Goal: Transaction & Acquisition: Purchase product/service

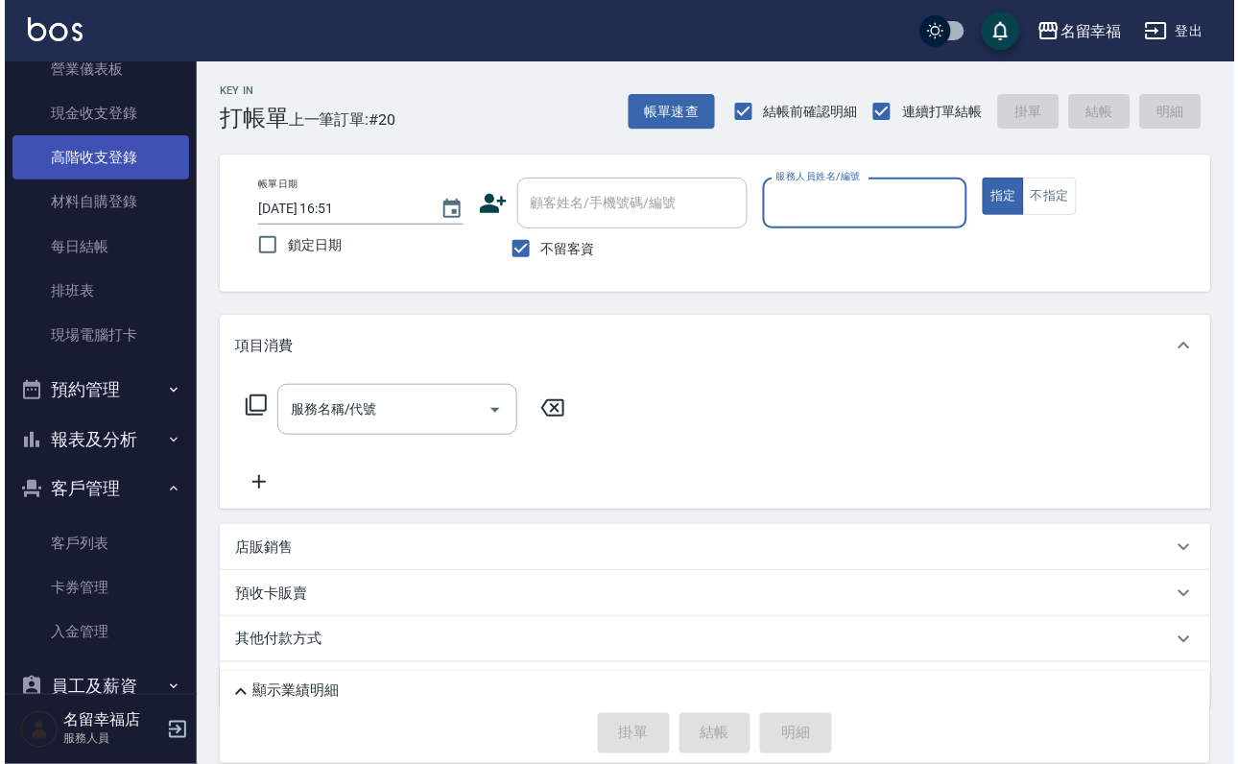
scroll to position [378, 0]
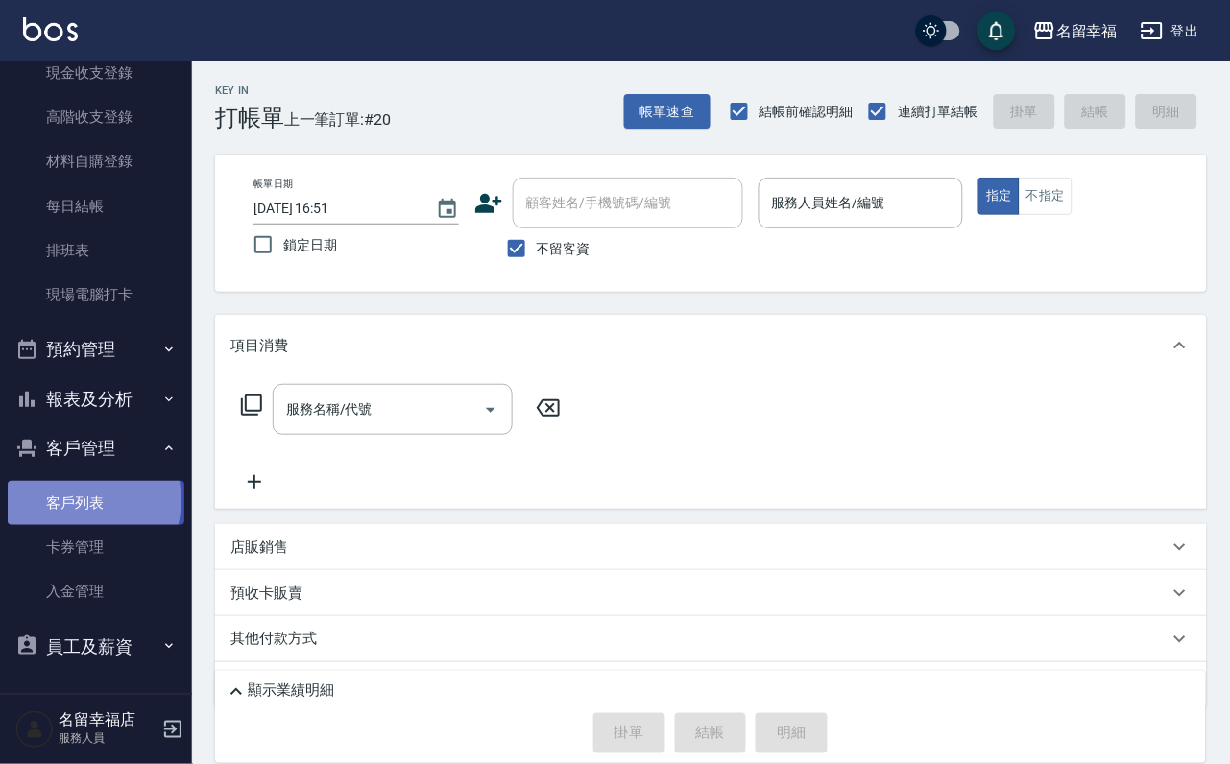
click at [85, 485] on link "客戶列表" at bounding box center [96, 503] width 177 height 44
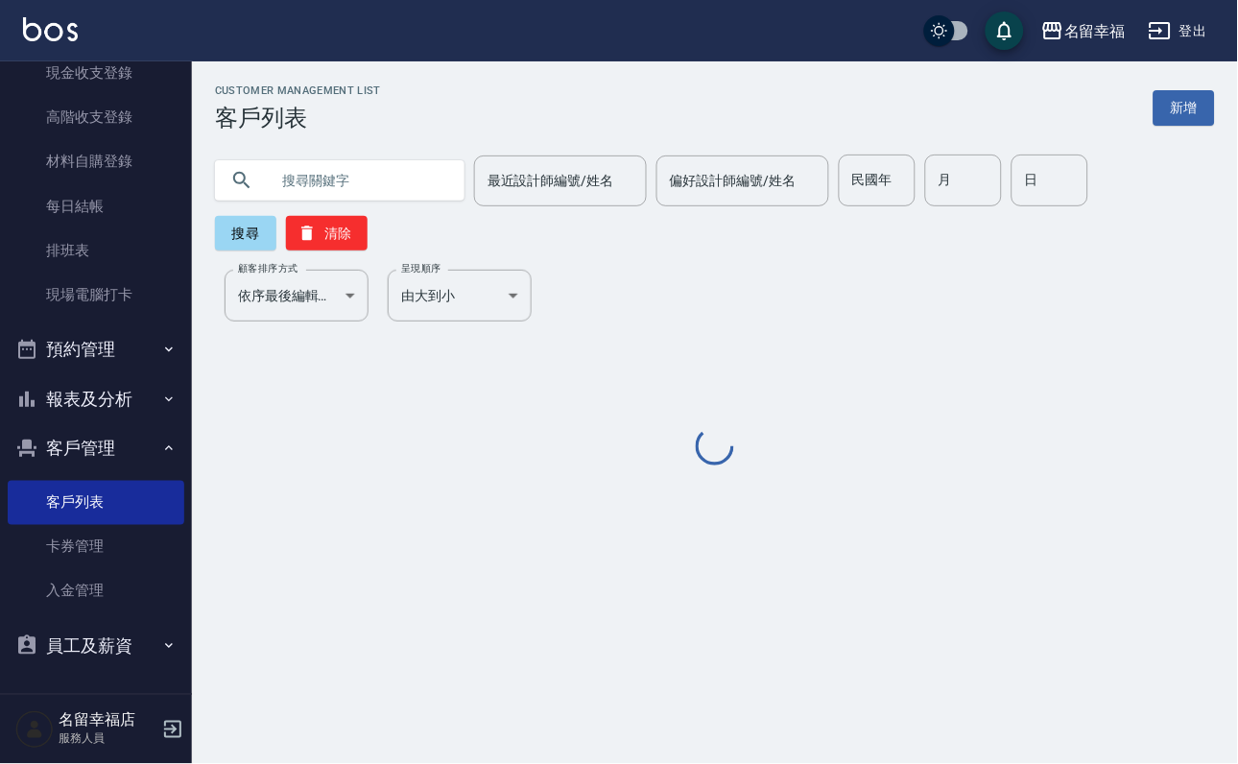
click at [357, 182] on input "text" at bounding box center [359, 181] width 180 height 52
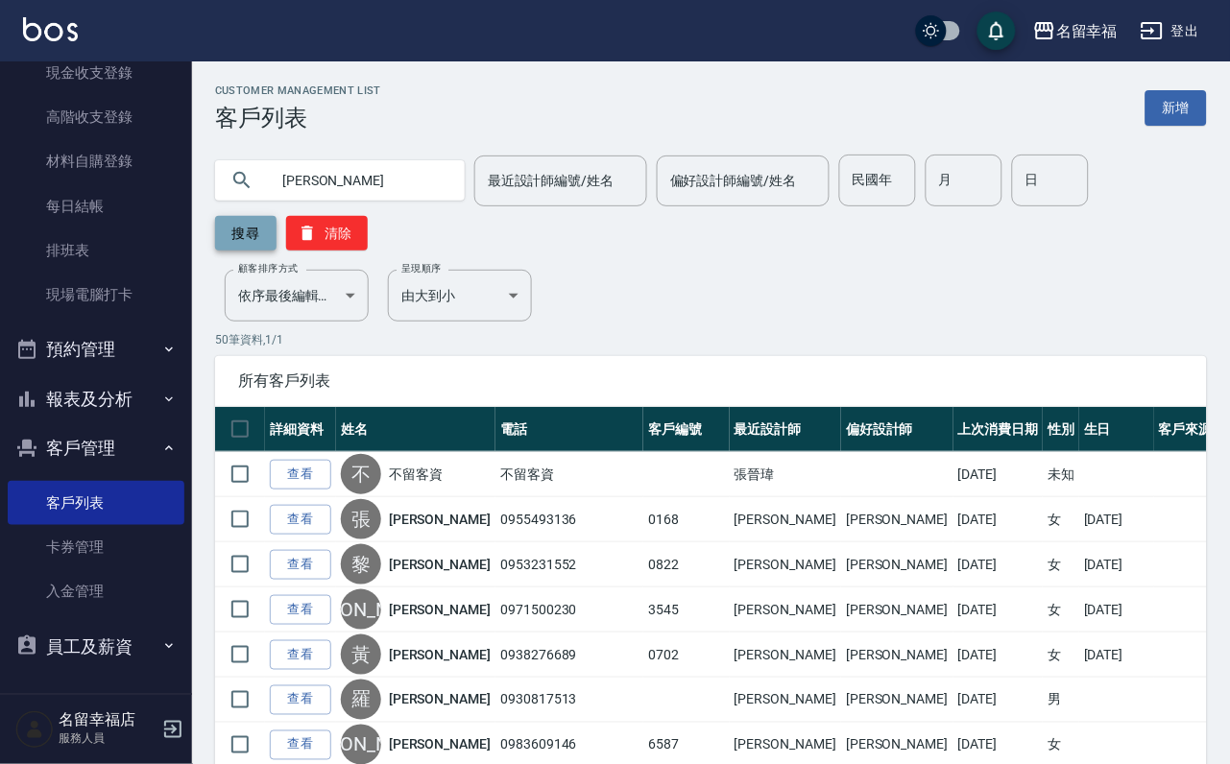
type input "[PERSON_NAME]"
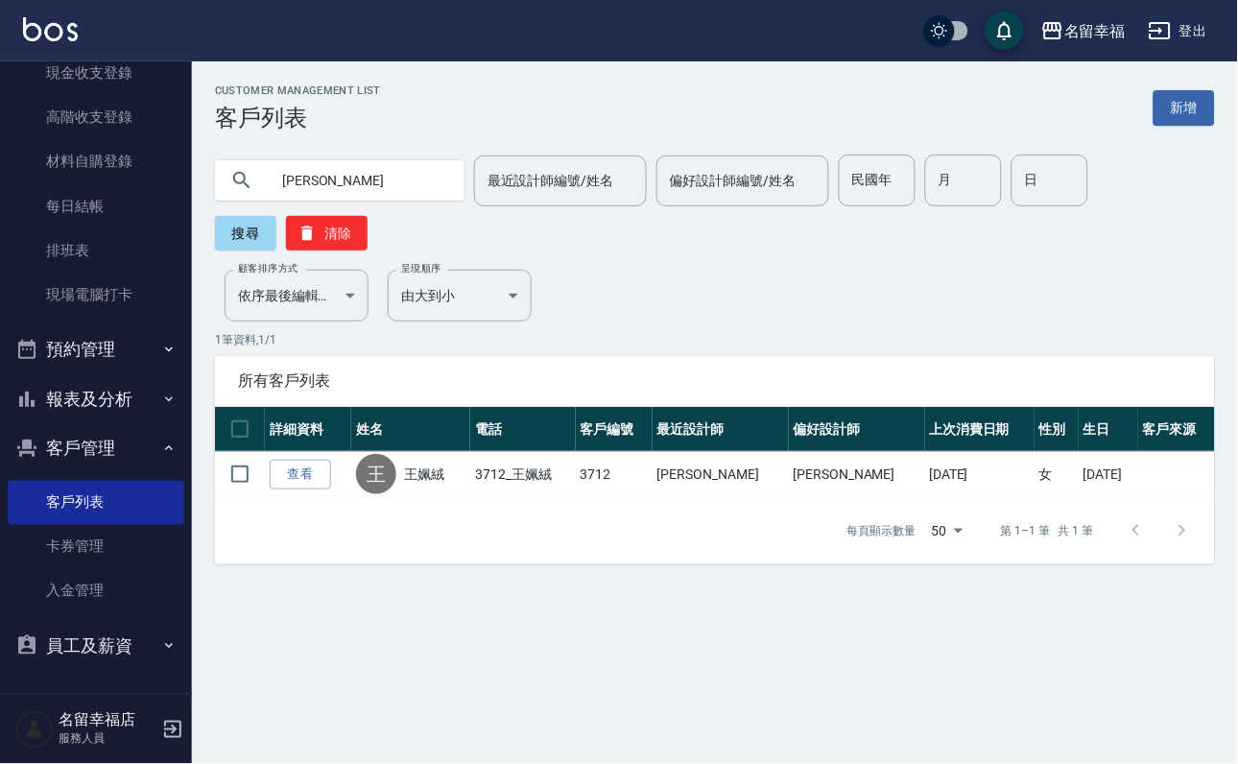
drag, startPoint x: 303, startPoint y: 485, endPoint x: 296, endPoint y: 478, distance: 10.2
click at [303, 485] on link "查看" at bounding box center [300, 475] width 61 height 30
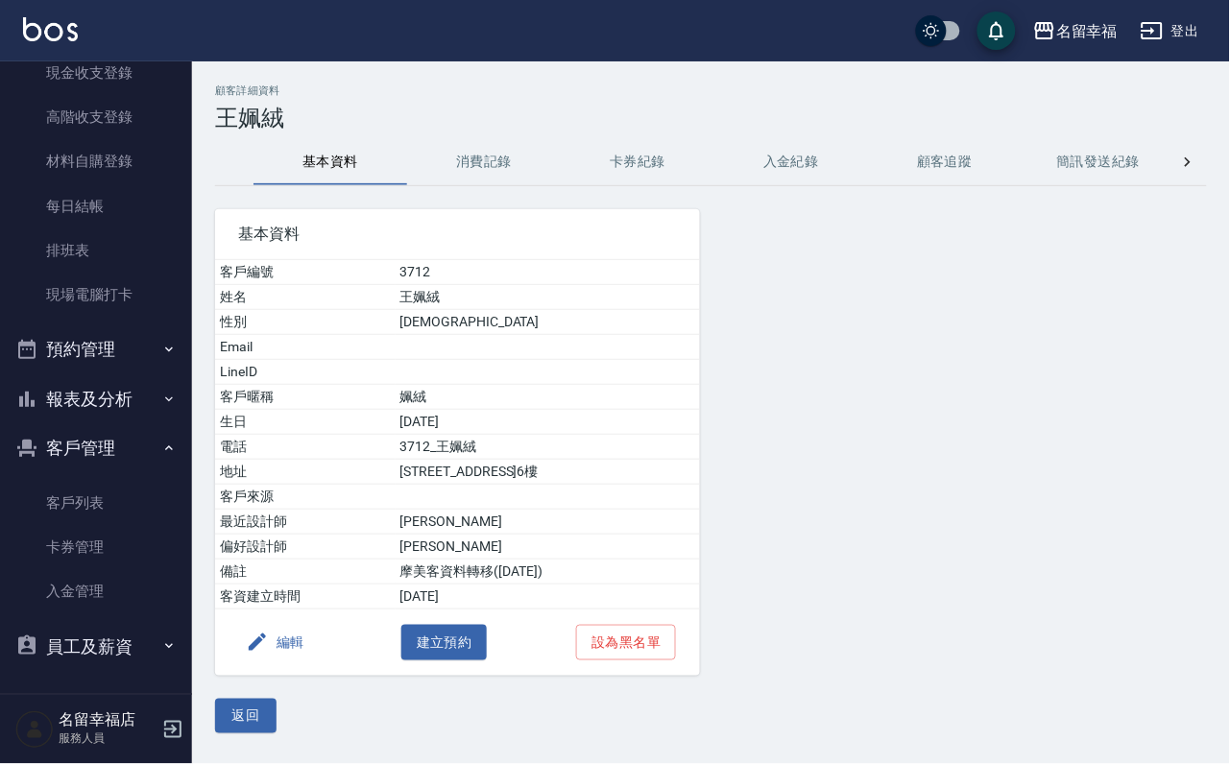
click at [449, 166] on button "消費記錄" at bounding box center [484, 162] width 154 height 46
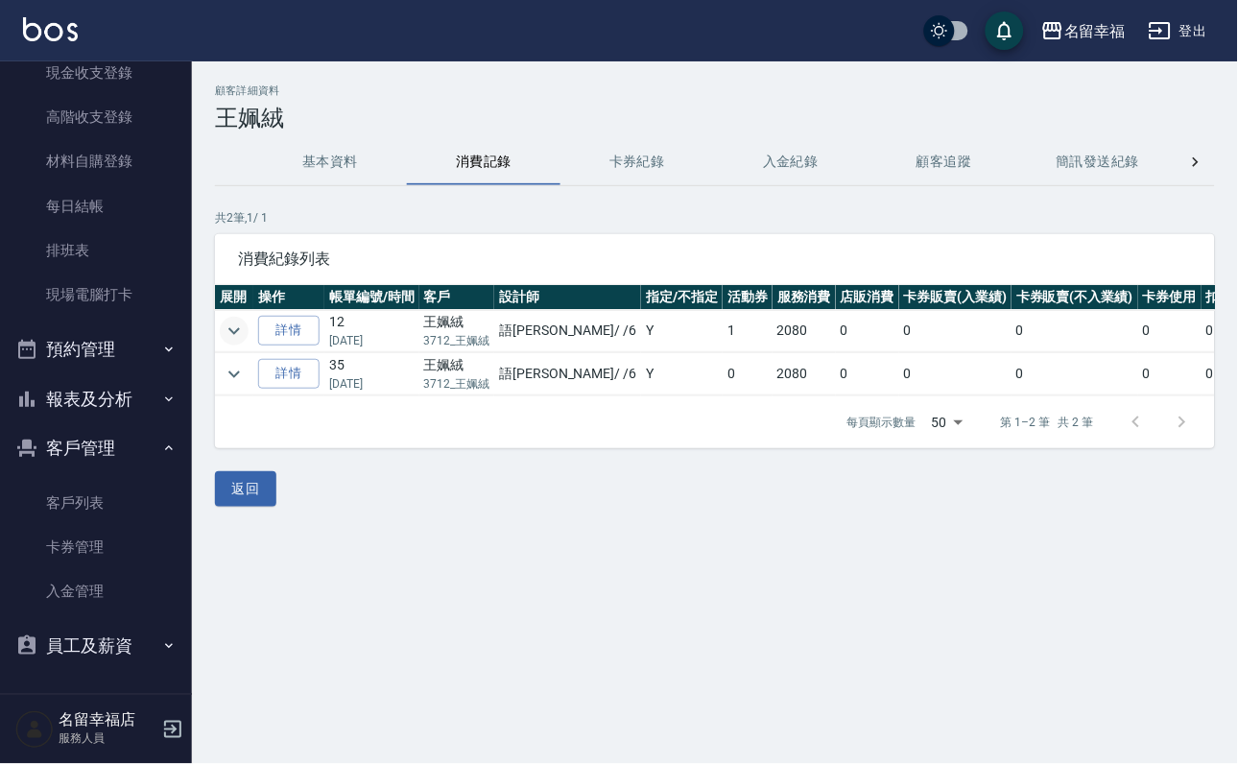
click at [244, 324] on icon "expand row" at bounding box center [234, 331] width 23 height 23
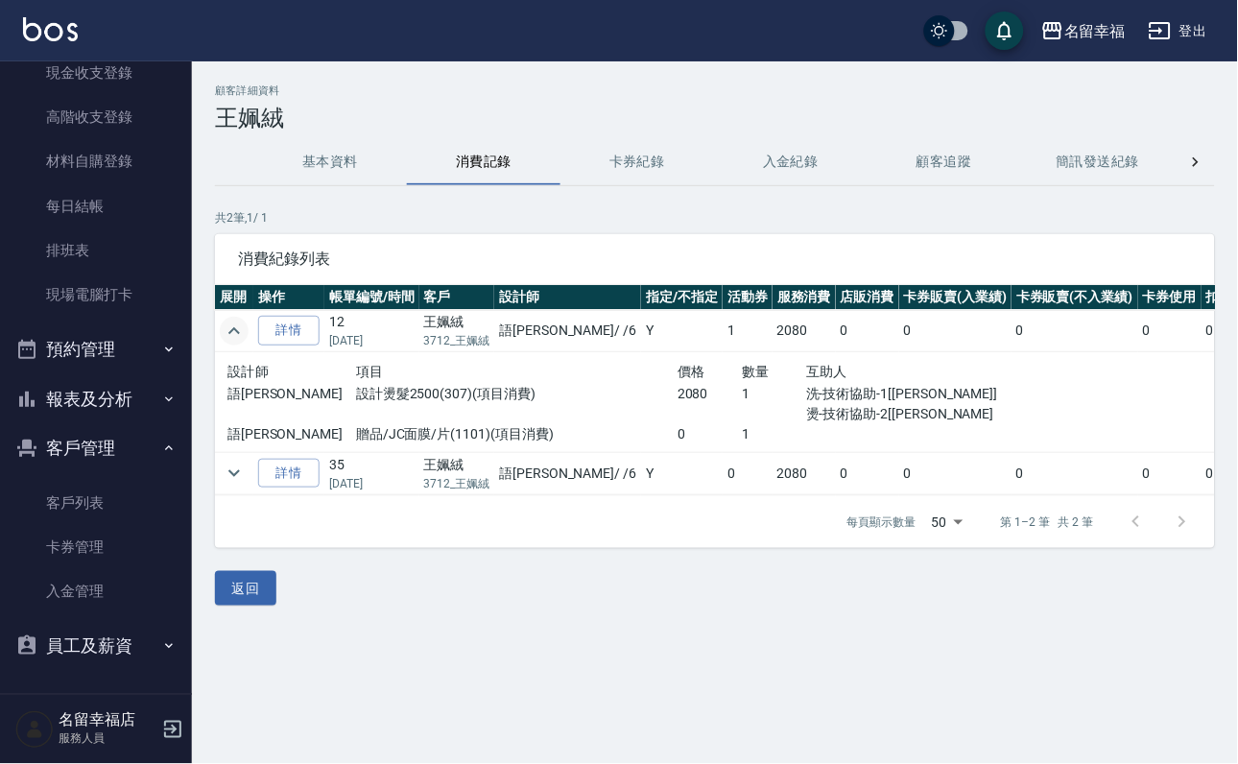
click at [232, 342] on icon "expand row" at bounding box center [234, 331] width 23 height 23
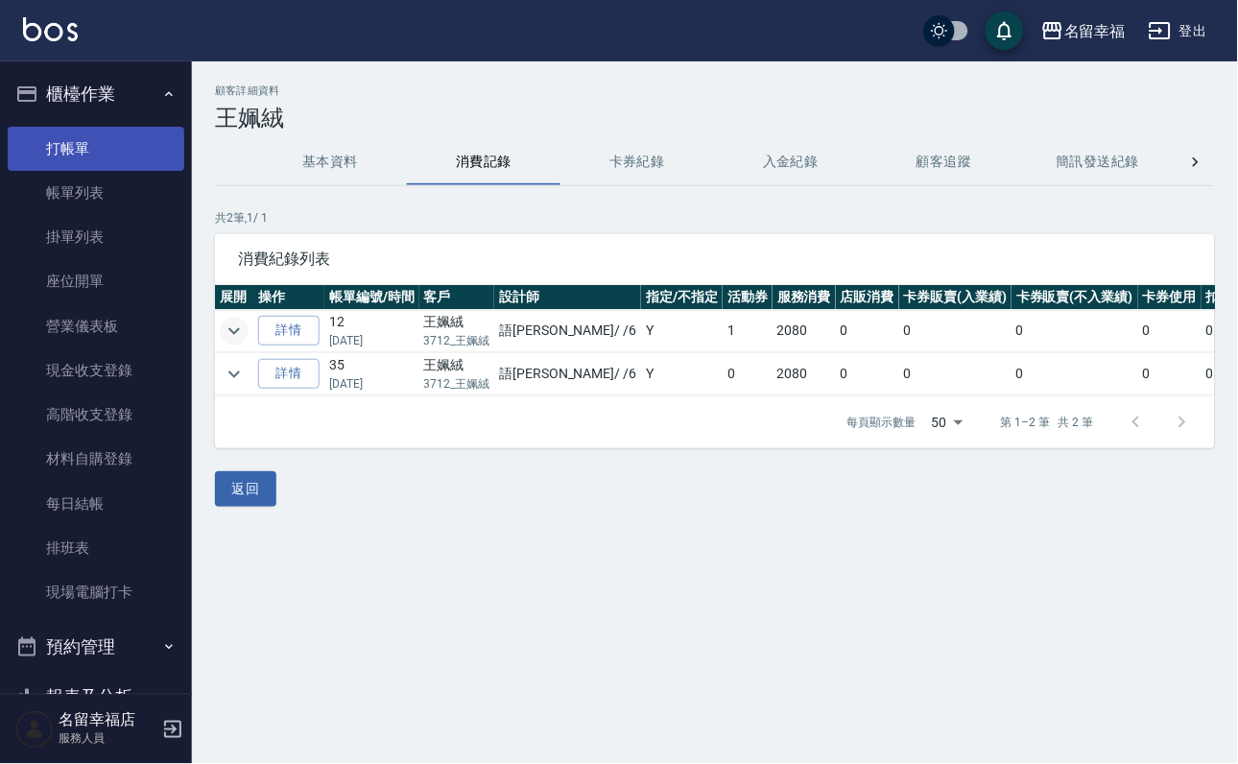
click at [58, 160] on link "打帳單" at bounding box center [96, 149] width 177 height 44
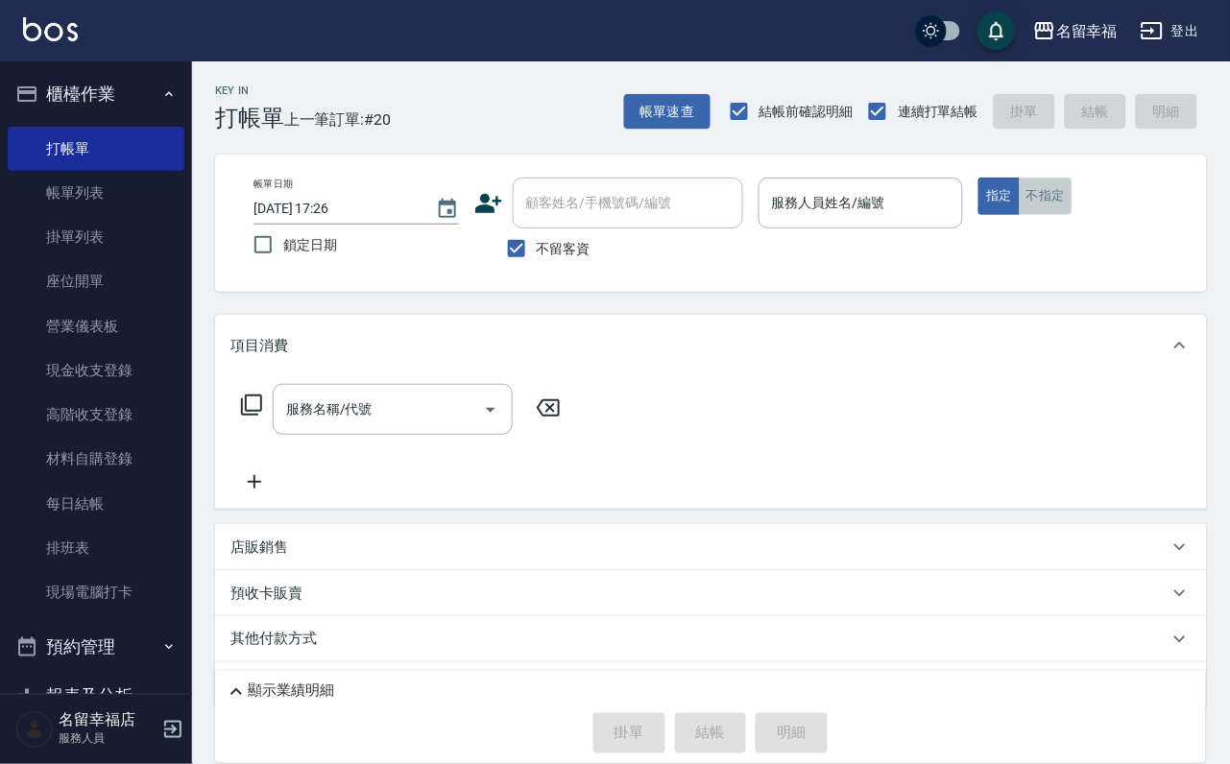
click at [1072, 215] on button "不指定" at bounding box center [1046, 196] width 54 height 37
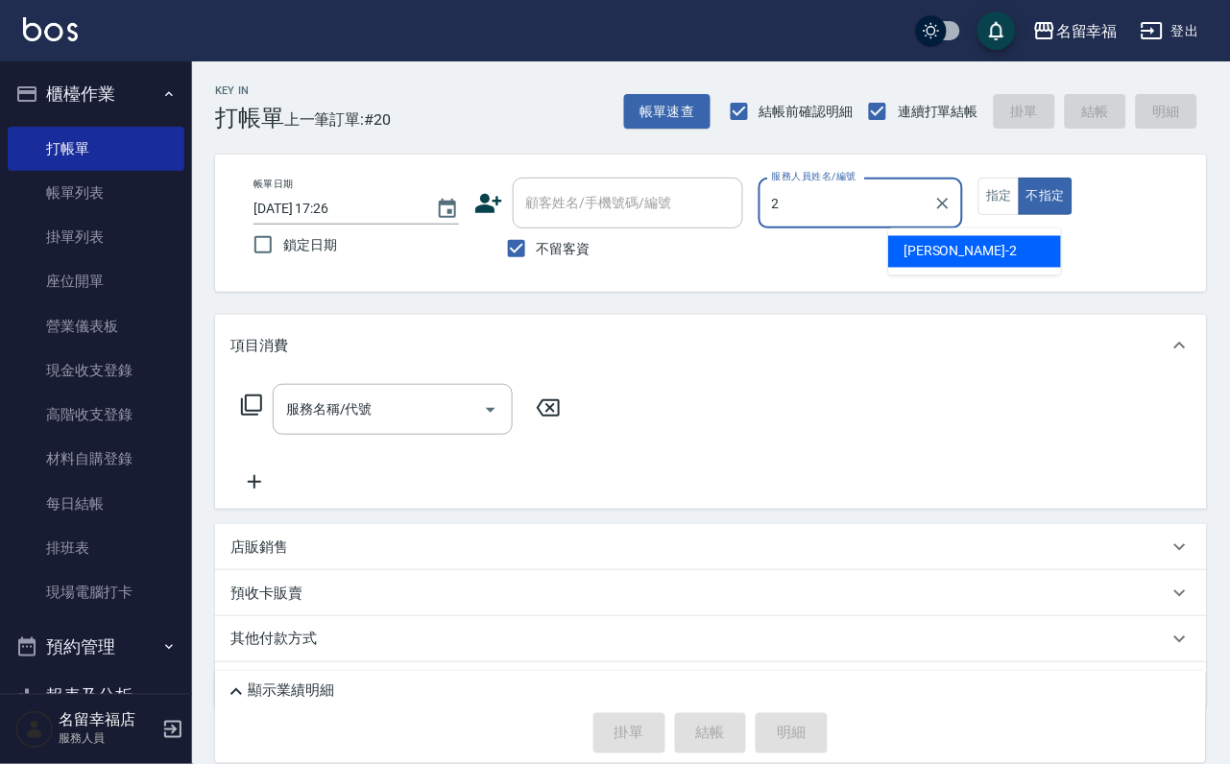
type input "[PERSON_NAME]-2"
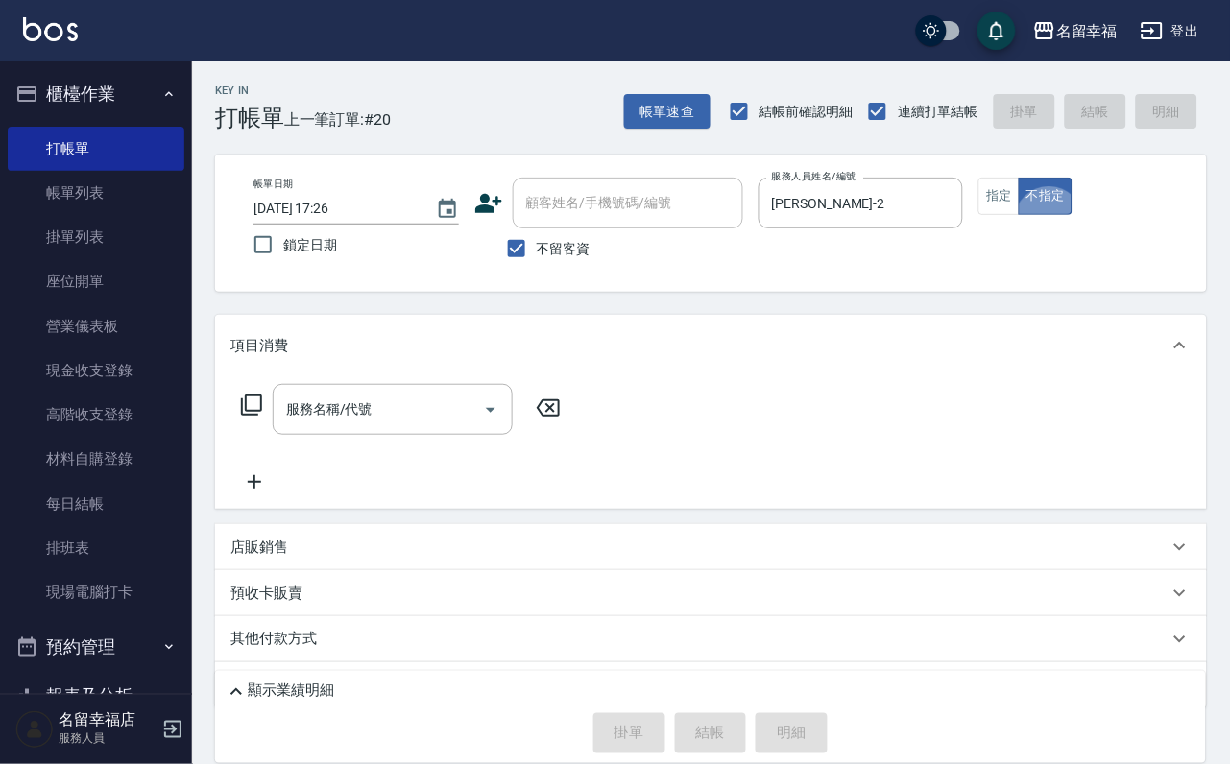
type button "false"
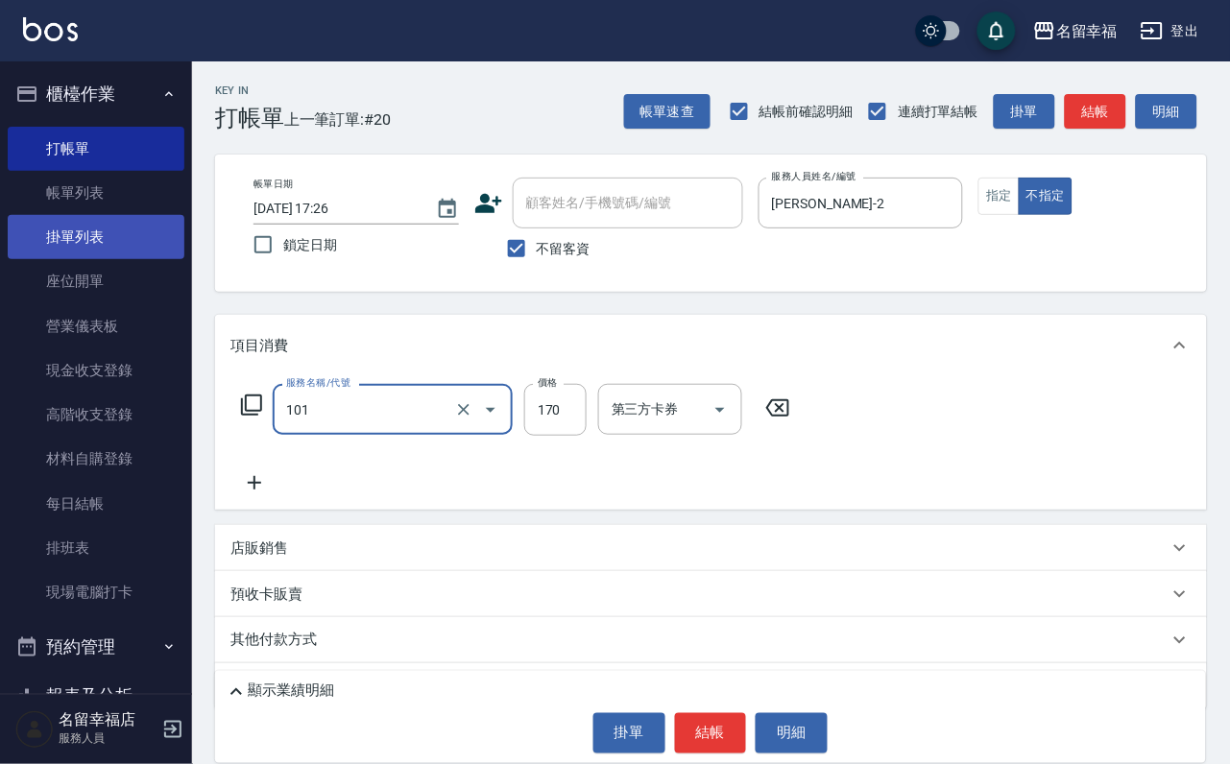
type input "洗髮(101)"
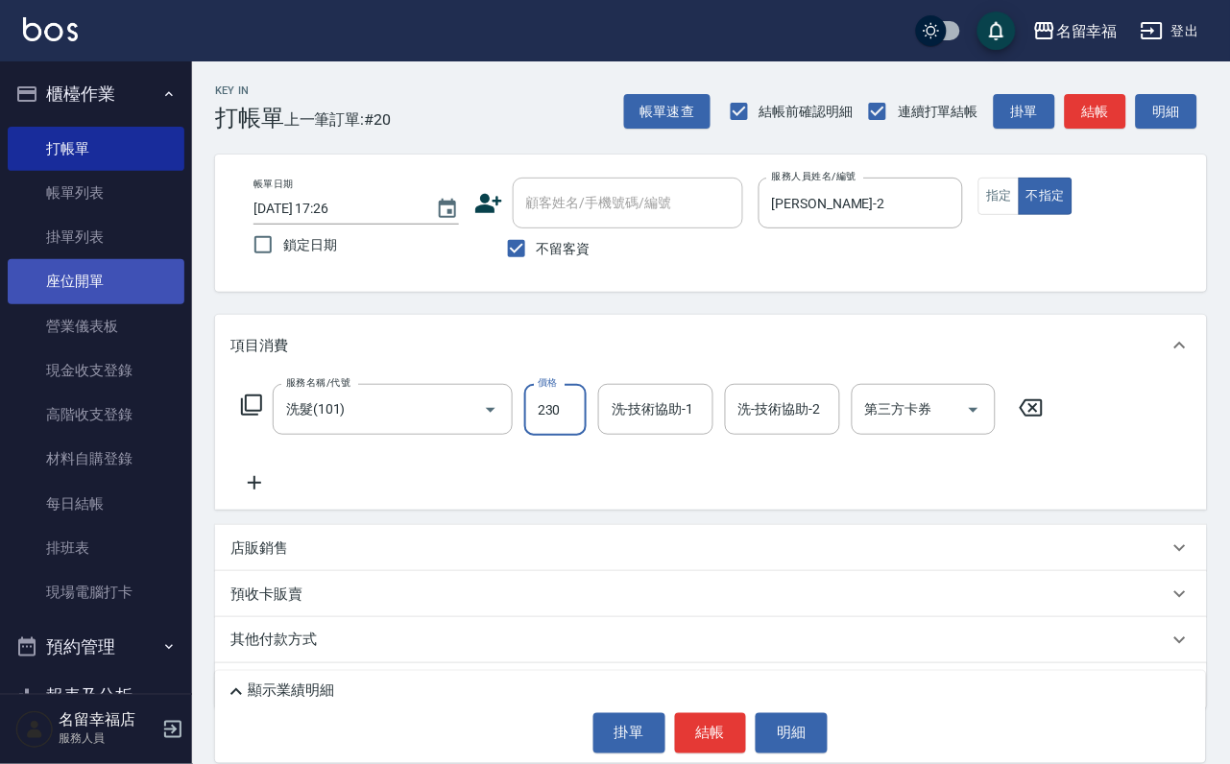
type input "230"
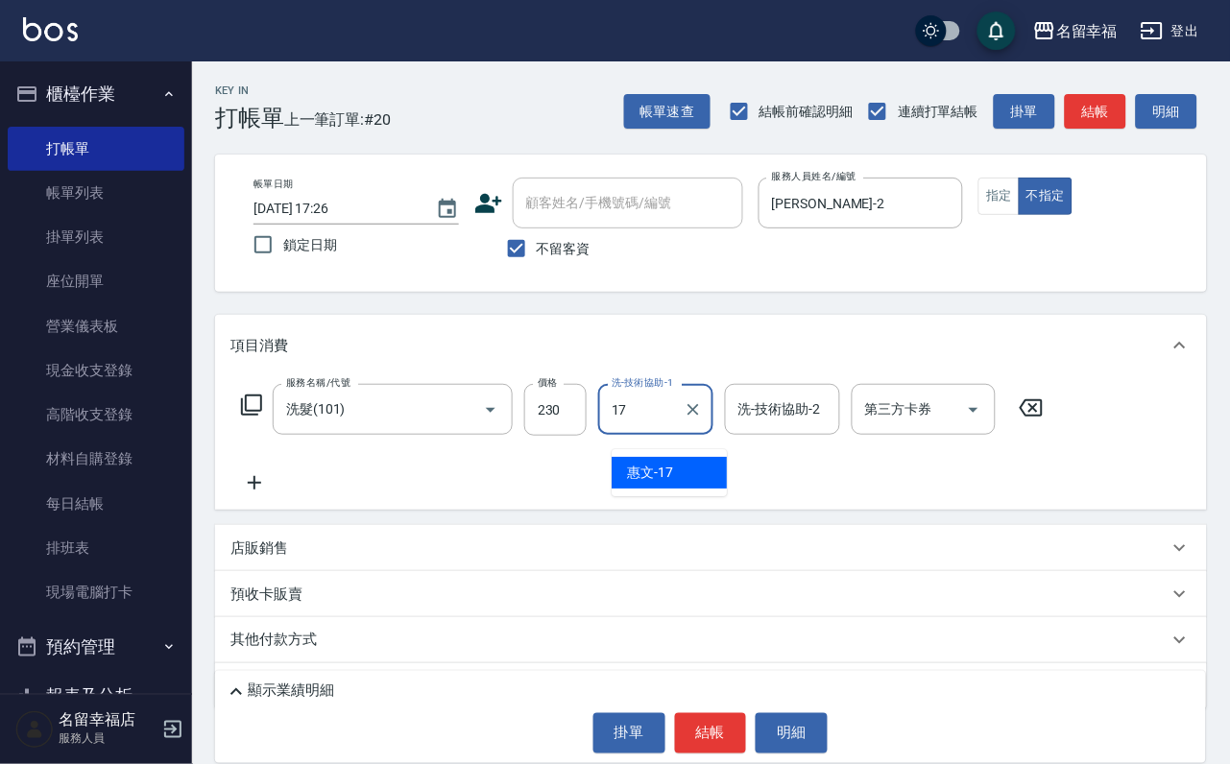
type input "惠文-17"
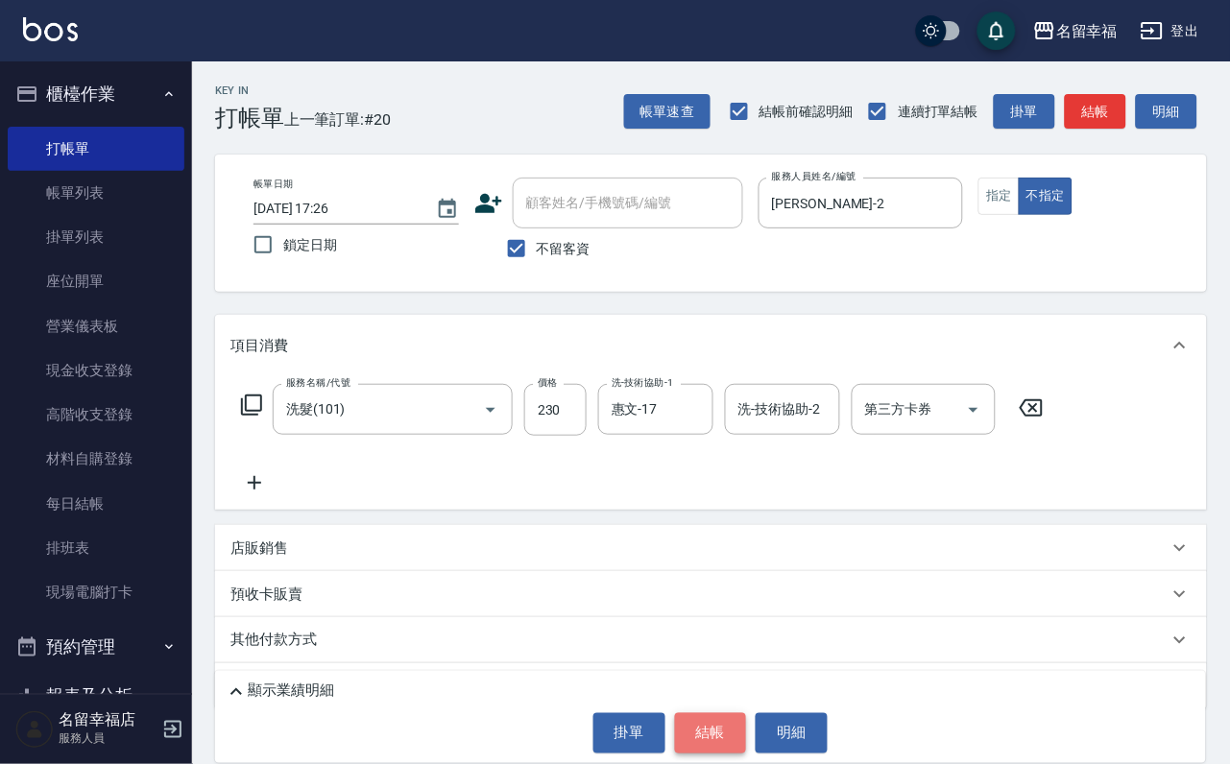
click at [679, 731] on button "結帳" at bounding box center [711, 733] width 72 height 40
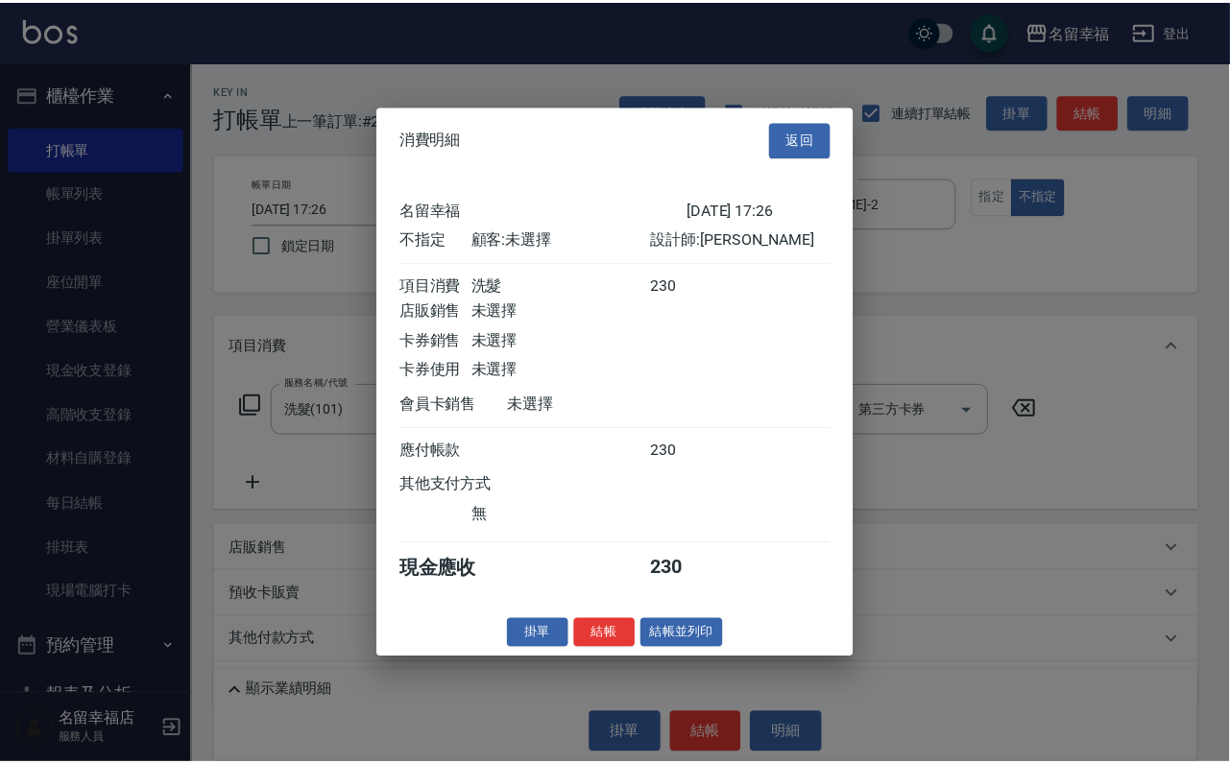
scroll to position [273, 0]
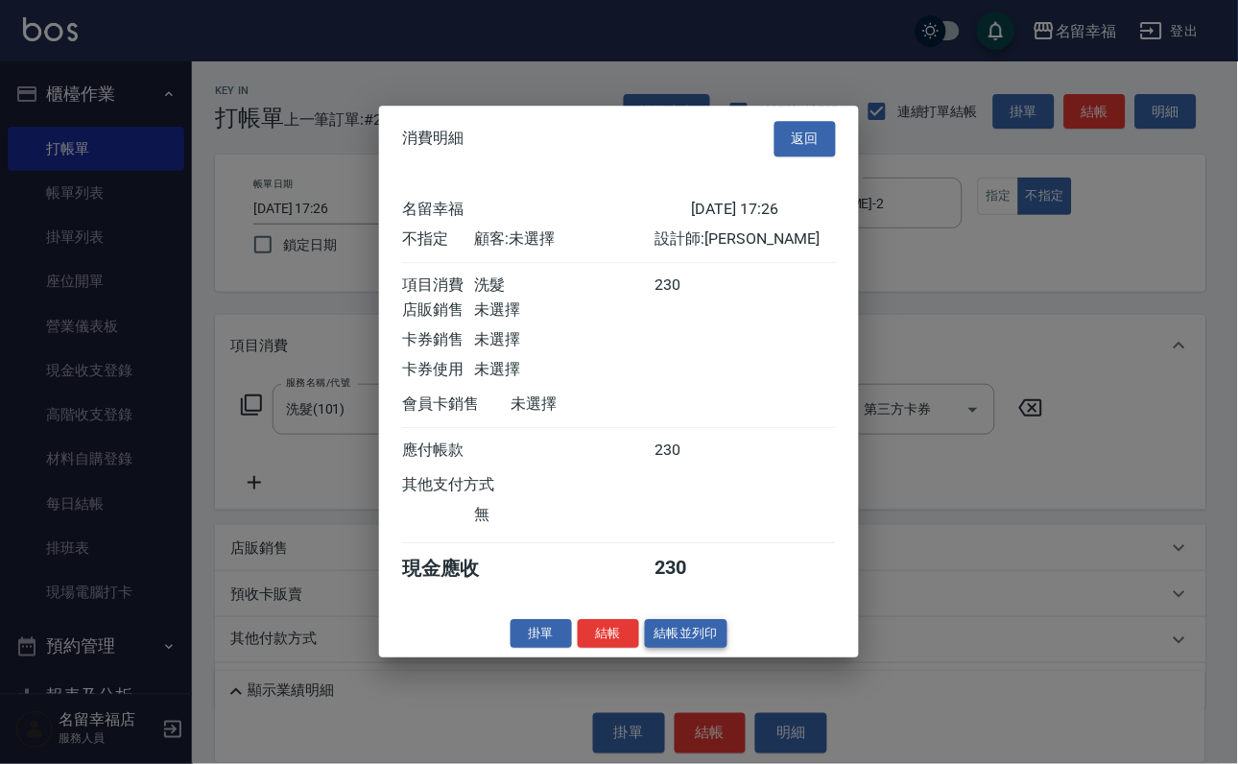
click at [671, 649] on button "結帳並列印" at bounding box center [687, 634] width 84 height 30
